Goal: Task Accomplishment & Management: Manage account settings

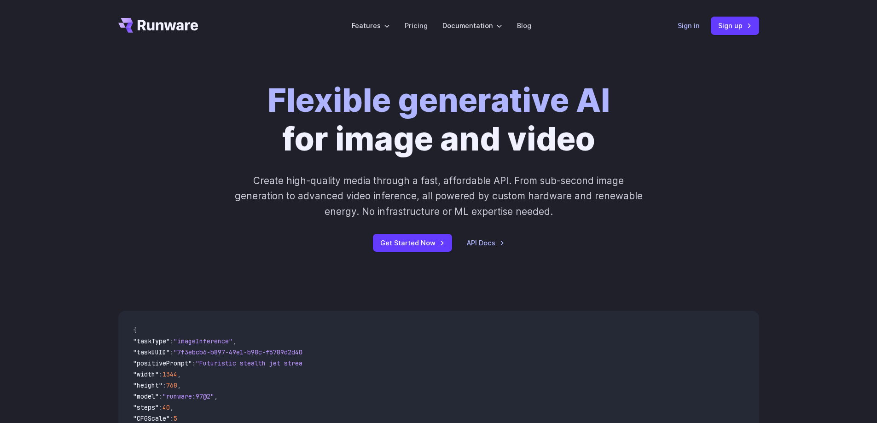
click at [684, 25] on link "Sign in" at bounding box center [689, 25] width 22 height 11
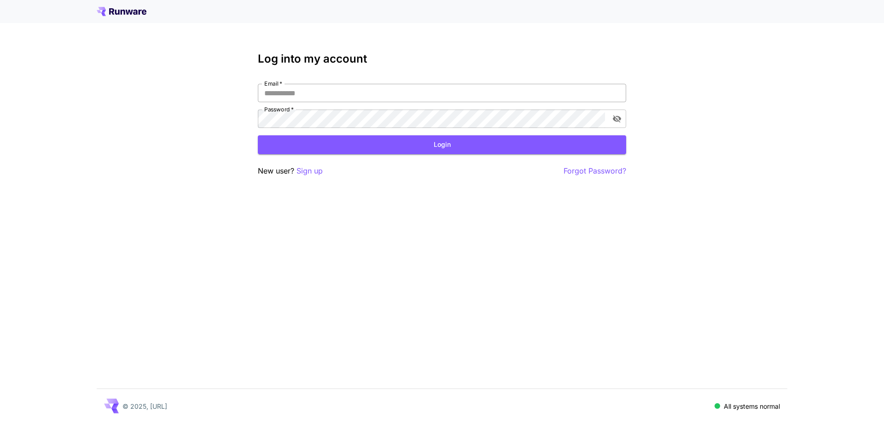
click at [379, 89] on input "Email   *" at bounding box center [442, 93] width 368 height 18
type input "**********"
click at [394, 140] on button "Login" at bounding box center [442, 144] width 368 height 19
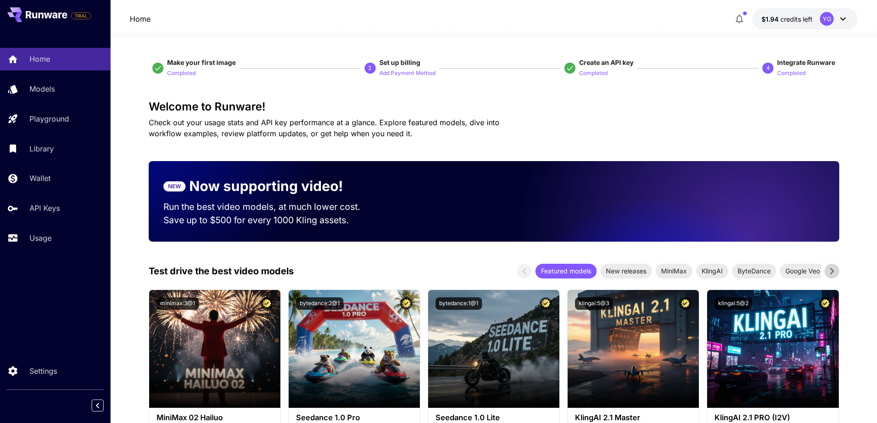
drag, startPoint x: 69, startPoint y: 356, endPoint x: 70, endPoint y: 337, distance: 18.5
click at [69, 355] on div "TRIAL Home Models Playground Library Wallet API Keys Usage Settings" at bounding box center [55, 211] width 110 height 423
click at [42, 170] on link "Wallet" at bounding box center [55, 178] width 110 height 23
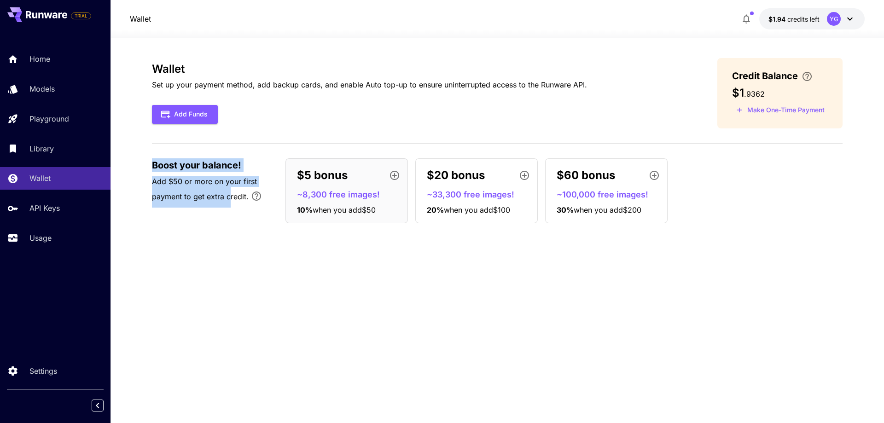
drag, startPoint x: 128, startPoint y: 163, endPoint x: 238, endPoint y: 209, distance: 118.9
click at [238, 209] on section "Wallet Set up your payment method, add backup cards, and enable Auto top-up to …" at bounding box center [496, 230] width 773 height 385
click at [353, 182] on div "$5 bonus" at bounding box center [350, 175] width 107 height 18
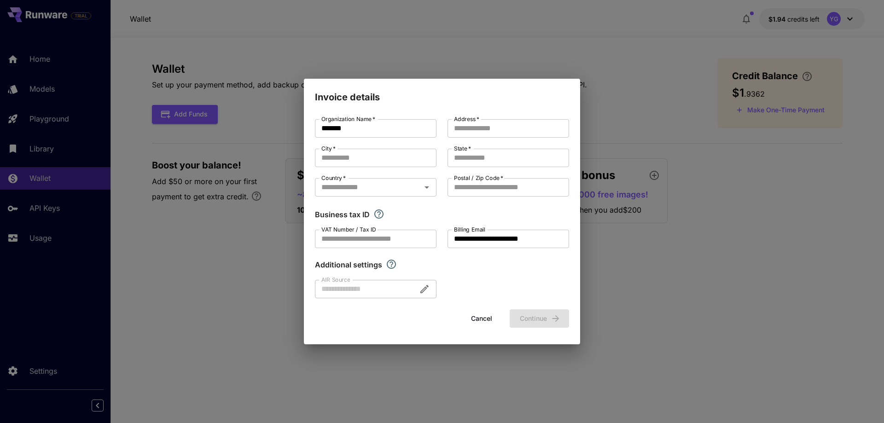
click at [621, 104] on div "**********" at bounding box center [442, 211] width 884 height 423
click at [590, 123] on div "**********" at bounding box center [442, 211] width 884 height 423
click at [494, 320] on button "Cancel" at bounding box center [481, 318] width 41 height 19
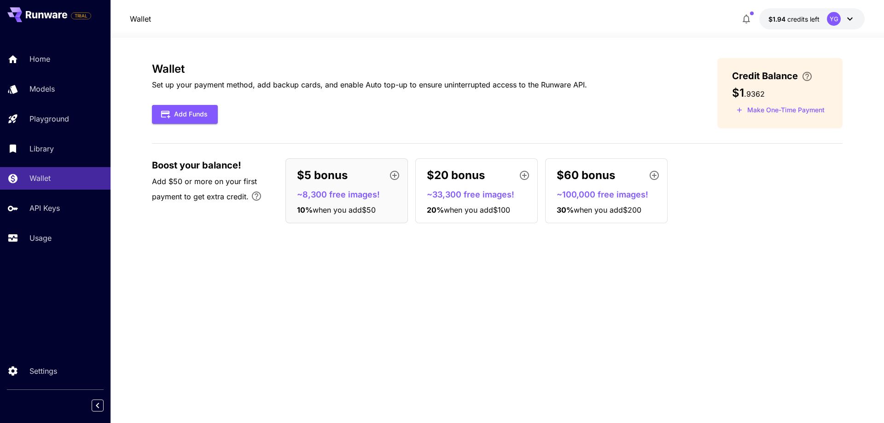
click at [800, 211] on div "$5 bonus ~8,300 free images! 10 % when you add $50 $20 bonus ~33,300 free image…" at bounding box center [563, 190] width 557 height 65
click at [750, 18] on icon "button" at bounding box center [746, 18] width 11 height 11
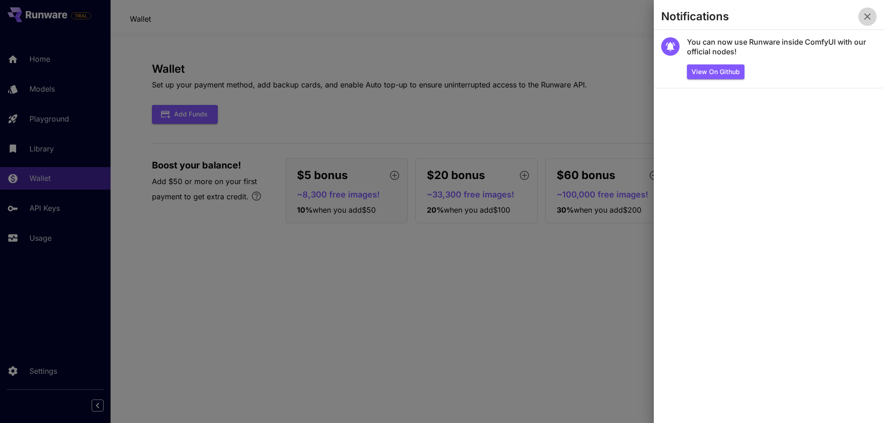
click at [866, 16] on icon "button" at bounding box center [867, 16] width 11 height 11
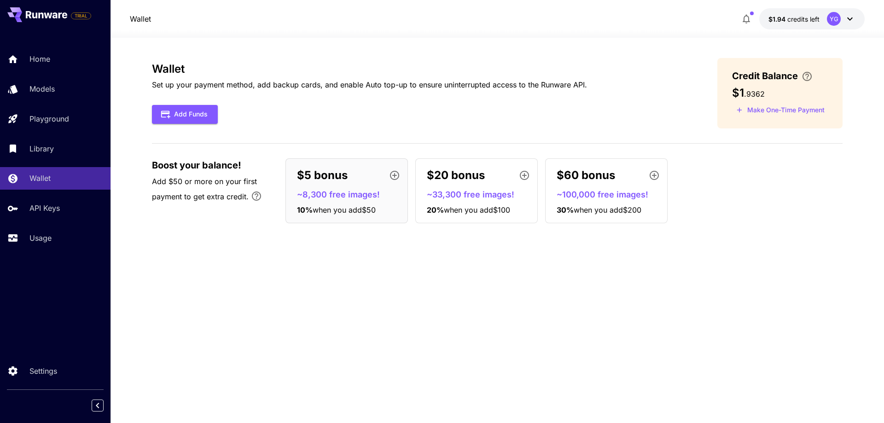
click at [784, 160] on div "$5 bonus ~8,300 free images! 10 % when you add $50 $20 bonus ~33,300 free image…" at bounding box center [563, 190] width 557 height 65
click at [189, 117] on button "Add Funds" at bounding box center [185, 114] width 66 height 19
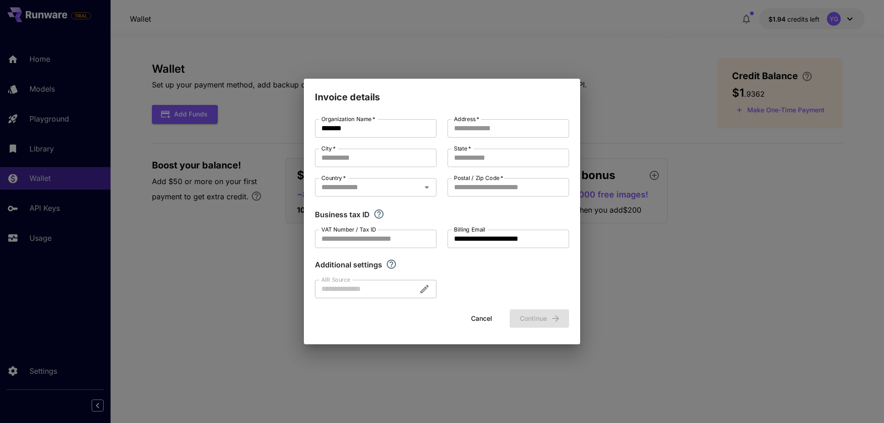
click at [680, 113] on div "**********" at bounding box center [442, 211] width 884 height 423
click at [483, 315] on button "Cancel" at bounding box center [481, 318] width 41 height 19
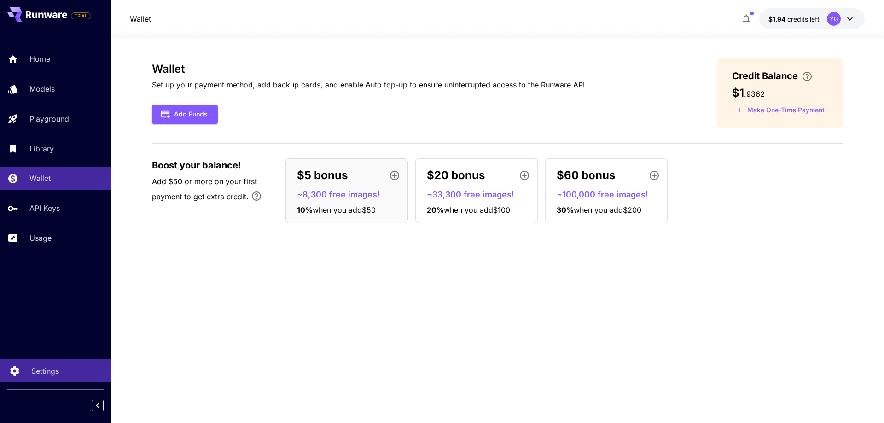
click at [34, 372] on p "Settings" at bounding box center [45, 371] width 28 height 11
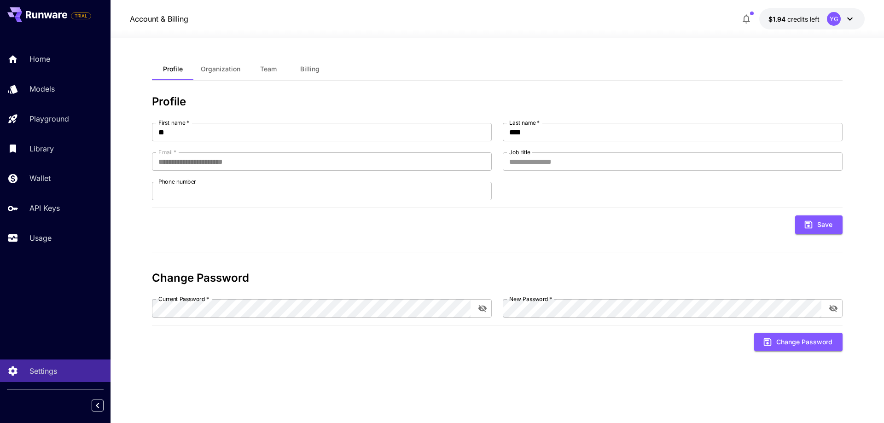
drag, startPoint x: 216, startPoint y: 65, endPoint x: 269, endPoint y: 68, distance: 53.0
click at [216, 65] on span "Organization" at bounding box center [221, 69] width 40 height 8
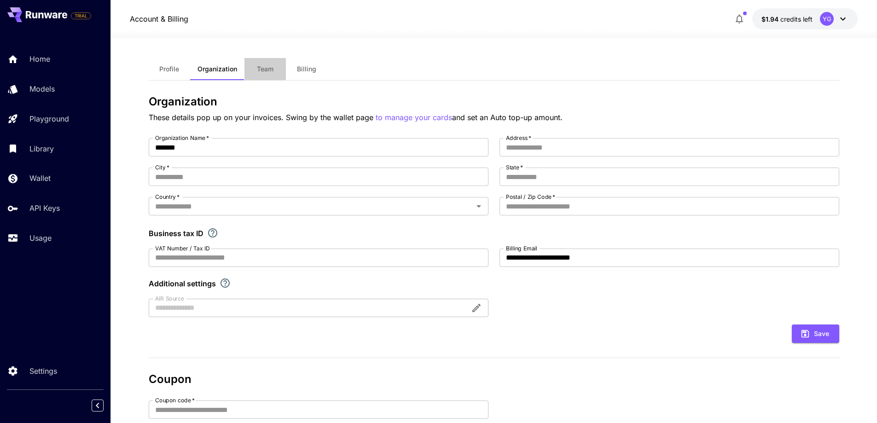
click at [271, 70] on span "Team" at bounding box center [265, 69] width 17 height 8
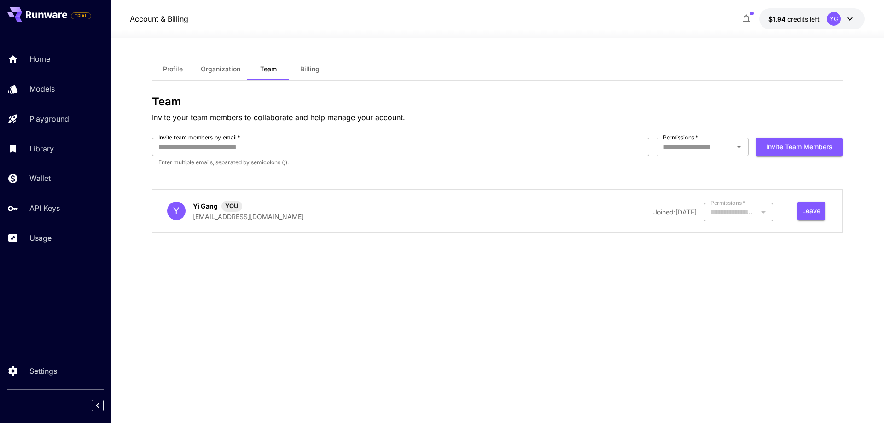
click at [311, 70] on span "Billing" at bounding box center [309, 69] width 19 height 8
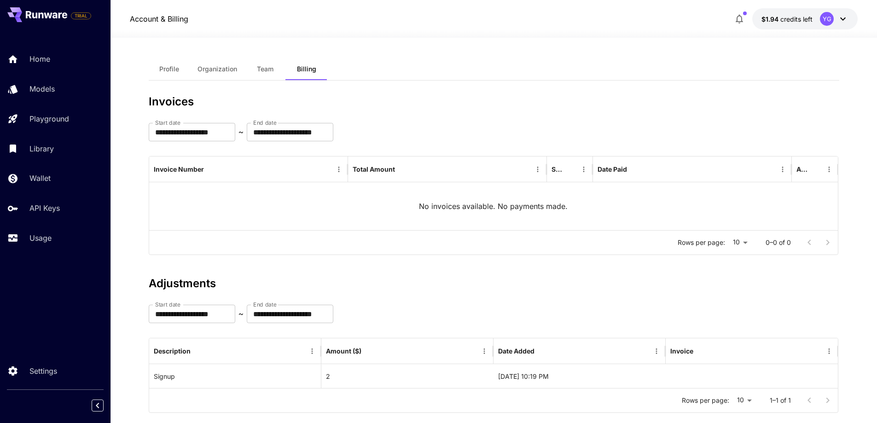
click at [174, 66] on span "Profile" at bounding box center [169, 69] width 20 height 8
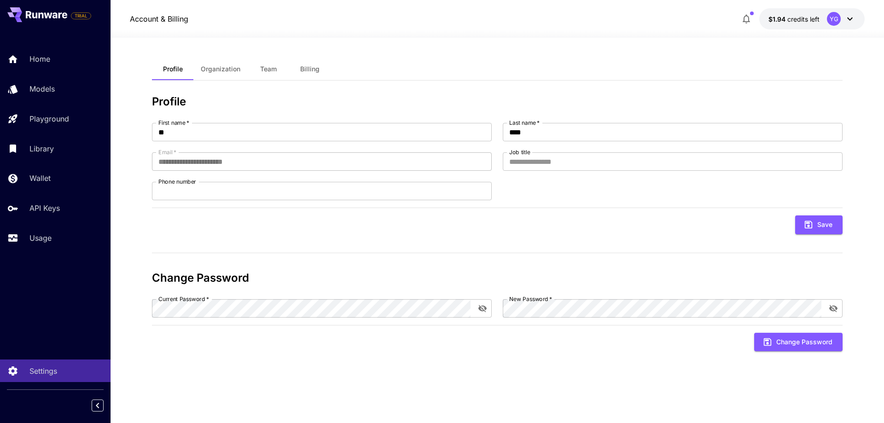
click at [43, 12] on icon at bounding box center [46, 14] width 41 height 7
click at [87, 17] on span "TRIAL" at bounding box center [80, 15] width 19 height 7
click at [839, 21] on div "YG" at bounding box center [834, 19] width 14 height 14
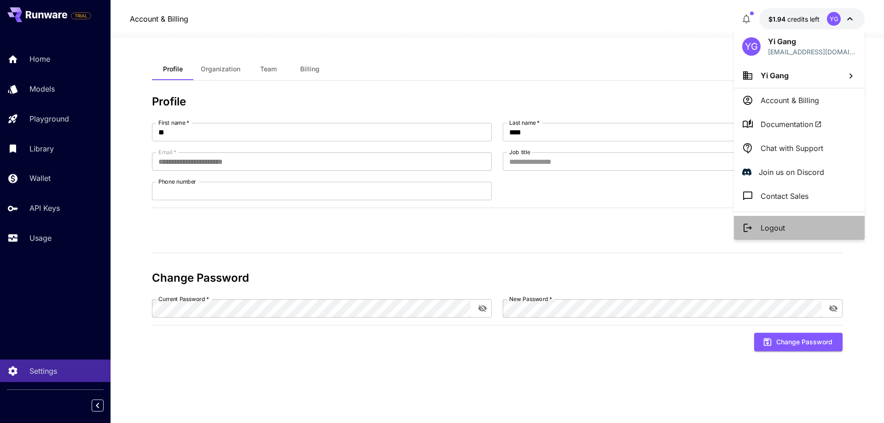
click at [780, 226] on p "Logout" at bounding box center [773, 227] width 24 height 11
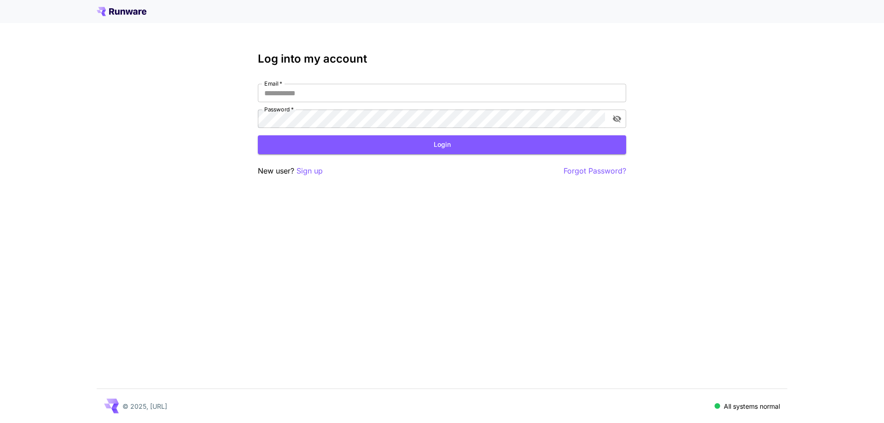
click at [128, 10] on icon at bounding box center [122, 11] width 50 height 9
click at [116, 16] on icon at bounding box center [122, 11] width 50 height 9
click at [113, 10] on icon at bounding box center [111, 11] width 5 height 6
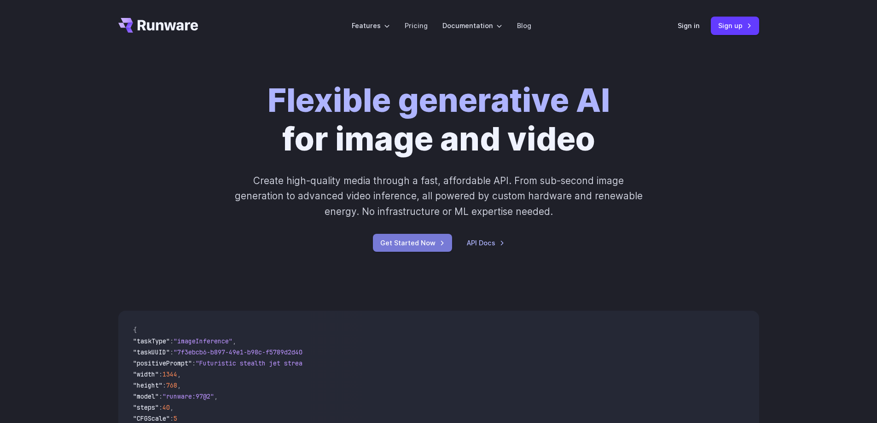
click at [421, 239] on link "Get Started Now" at bounding box center [412, 243] width 79 height 18
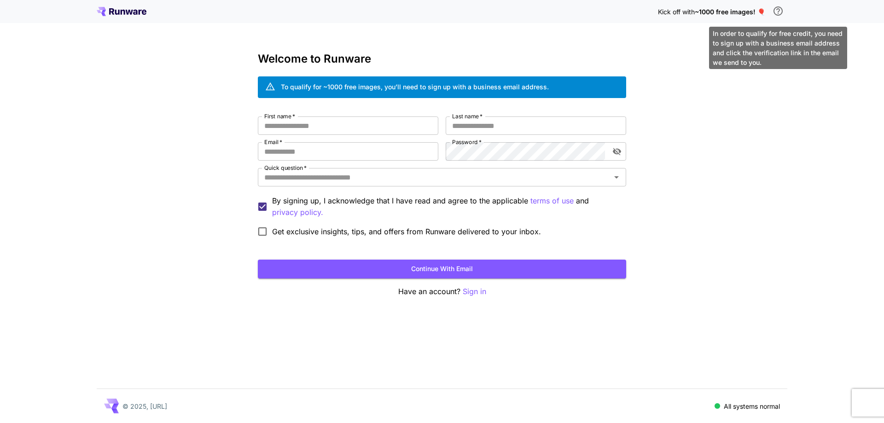
click at [782, 12] on icon "\a In order to qualify for free credit, you need to sign up with a business ema…" at bounding box center [777, 10] width 9 height 9
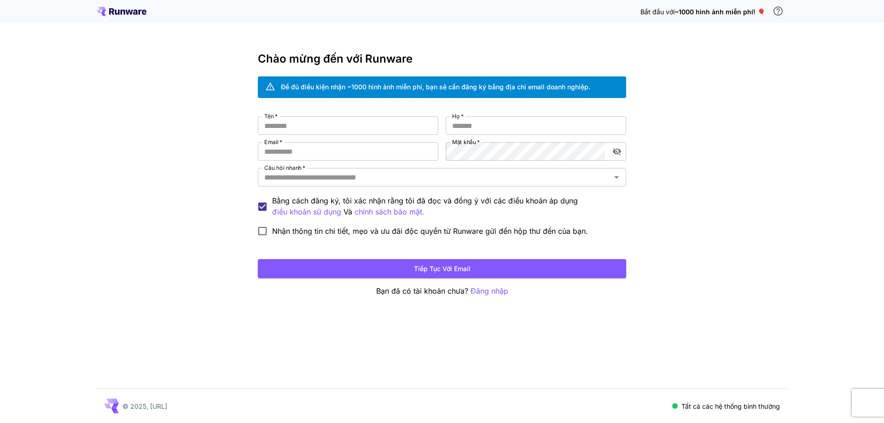
click at [707, 102] on div "Bắt đầu với ~1000 hình ảnh miễn phí! 🎈 Chào mừng đến với Runware Để đủ điều kiệ…" at bounding box center [442, 211] width 884 height 423
click at [777, 124] on div "Bắt đầu với ~1000 hình ảnh miễn phí! 🎈 Chào mừng đến với Runware Để đủ điều kiệ…" at bounding box center [442, 211] width 884 height 423
